Goal: Find contact information: Find contact information

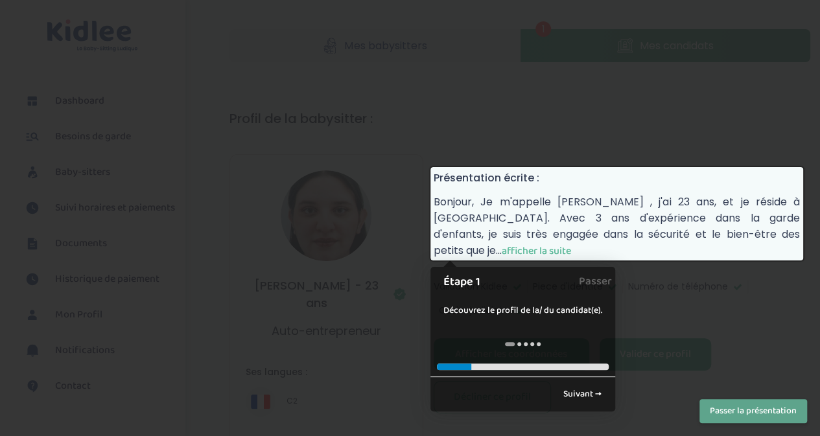
click at [571, 243] on span "afficher la suite" at bounding box center [536, 251] width 69 height 16
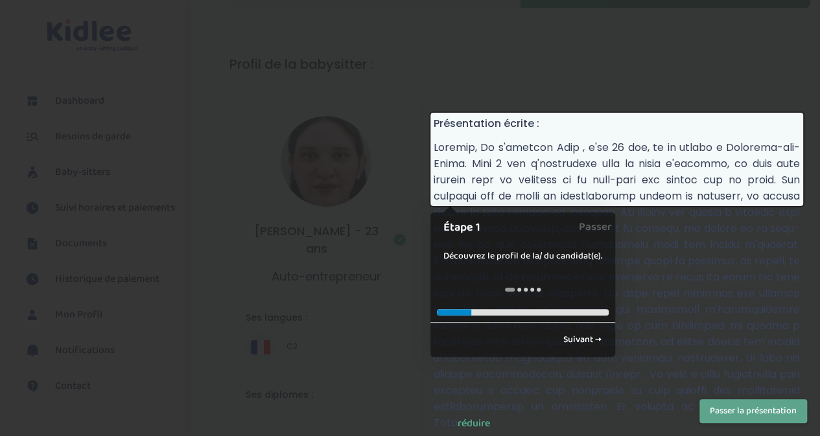
scroll to position [56, 0]
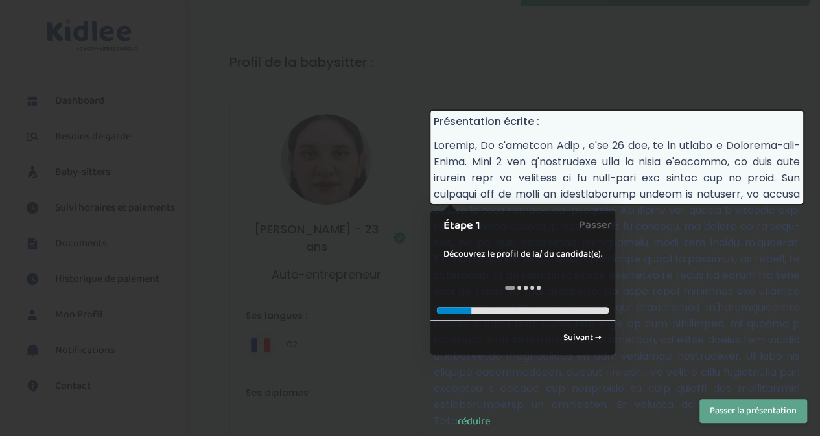
click at [732, 241] on p "réduire" at bounding box center [617, 283] width 366 height 292
click at [458, 414] on span "réduire" at bounding box center [474, 422] width 32 height 16
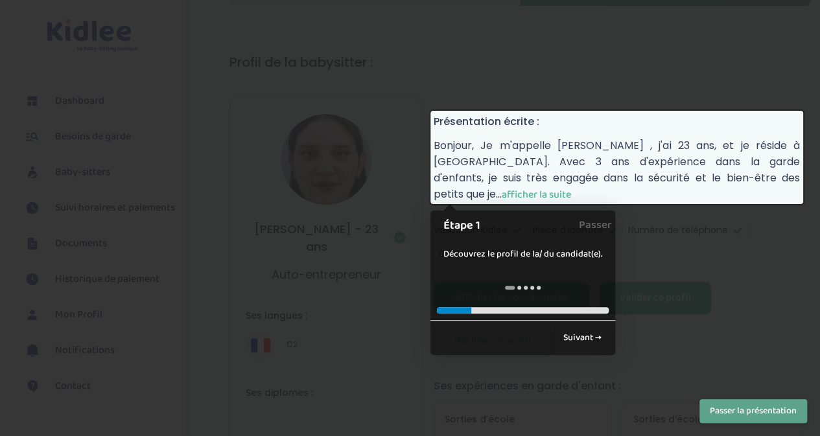
click at [571, 187] on span "afficher la suite" at bounding box center [536, 195] width 69 height 16
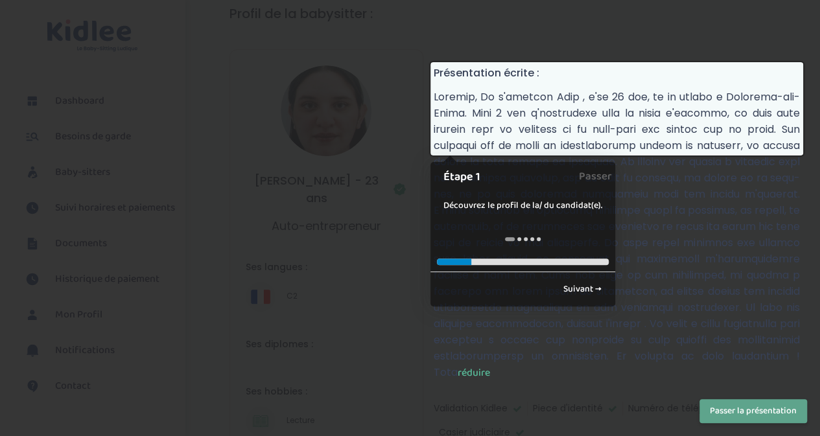
scroll to position [108, 0]
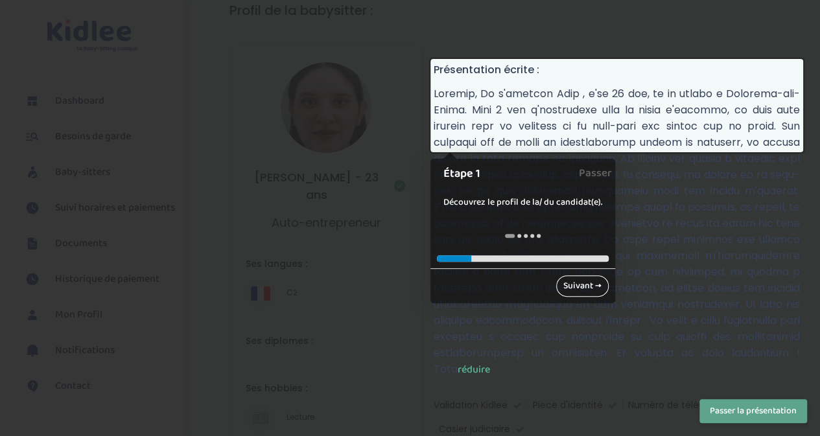
click at [573, 286] on link "Suivant →" at bounding box center [582, 286] width 53 height 21
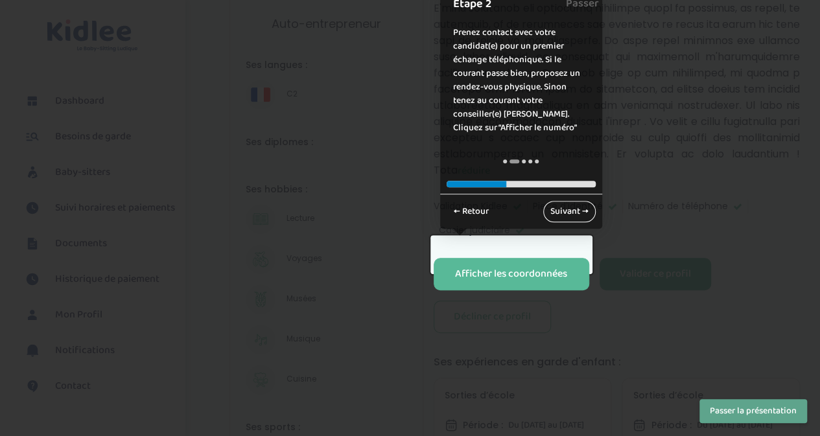
scroll to position [262, 0]
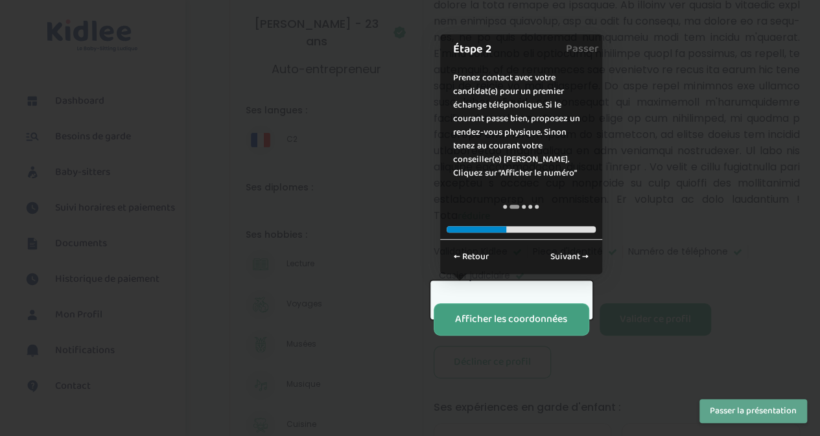
click at [533, 303] on button "Afficher les coordonnées" at bounding box center [512, 319] width 156 height 32
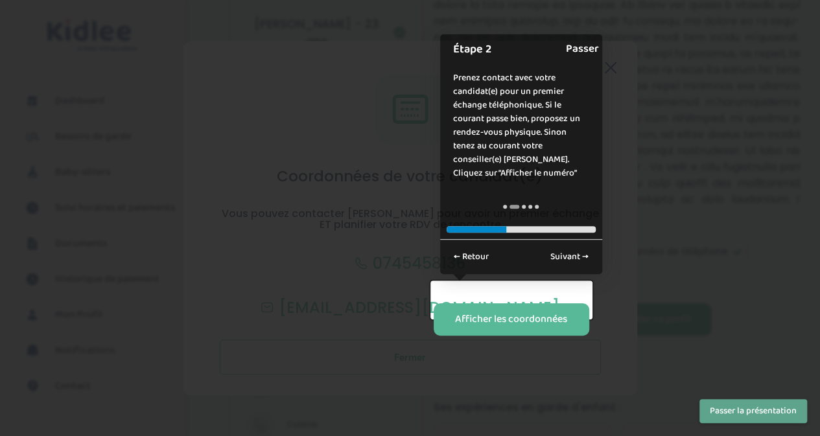
click at [575, 47] on link "Passer" at bounding box center [582, 48] width 33 height 29
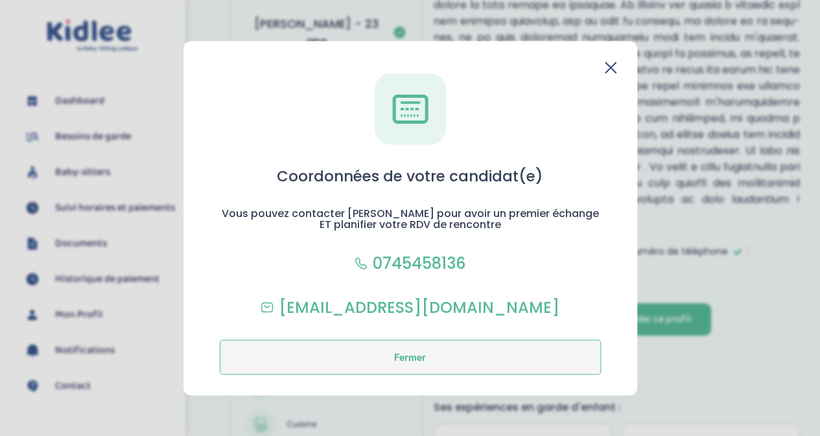
click at [412, 353] on button "Fermer" at bounding box center [410, 357] width 381 height 35
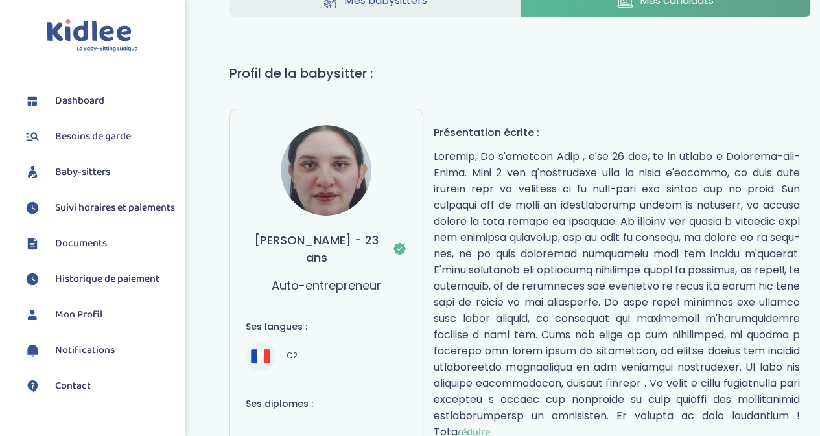
scroll to position [0, 0]
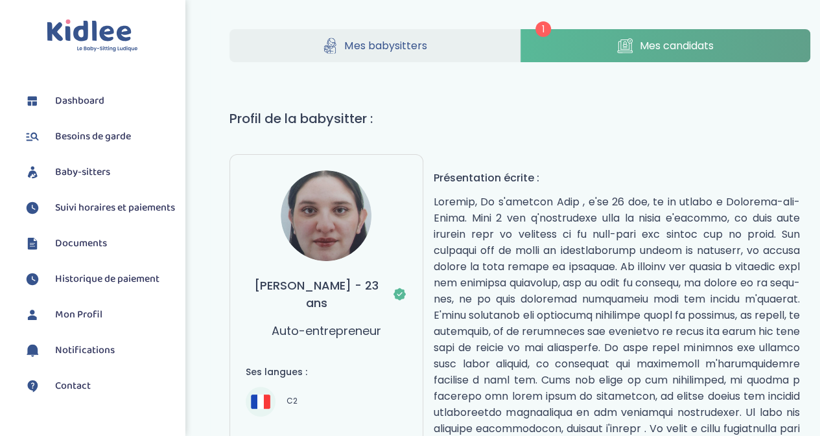
click at [642, 113] on h1 "Profil de la babysitter :" at bounding box center [520, 118] width 581 height 19
click at [654, 45] on span "Mes candidats" at bounding box center [676, 46] width 74 height 16
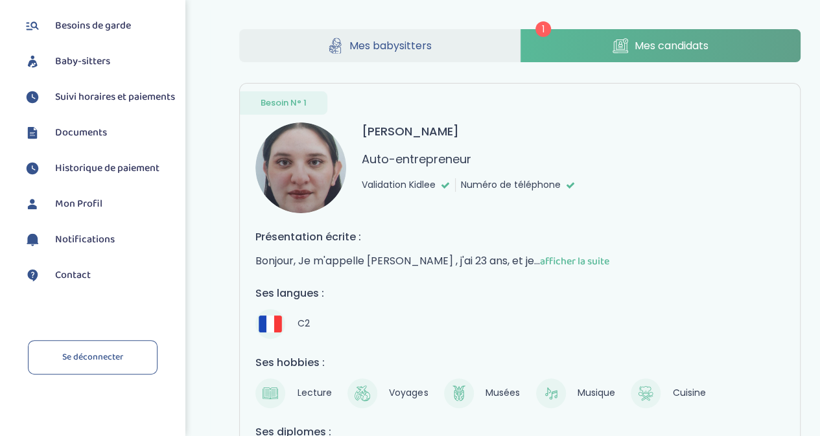
scroll to position [109, 0]
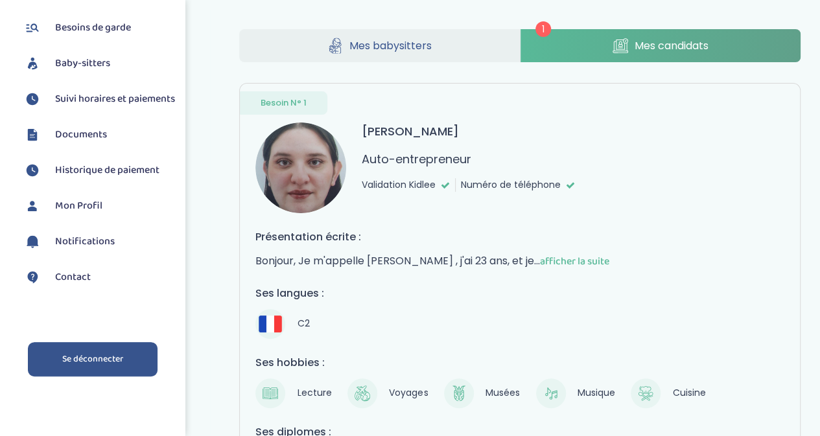
click at [95, 377] on link "Se déconnecter" at bounding box center [93, 359] width 130 height 34
